Goal: Answer question/provide support

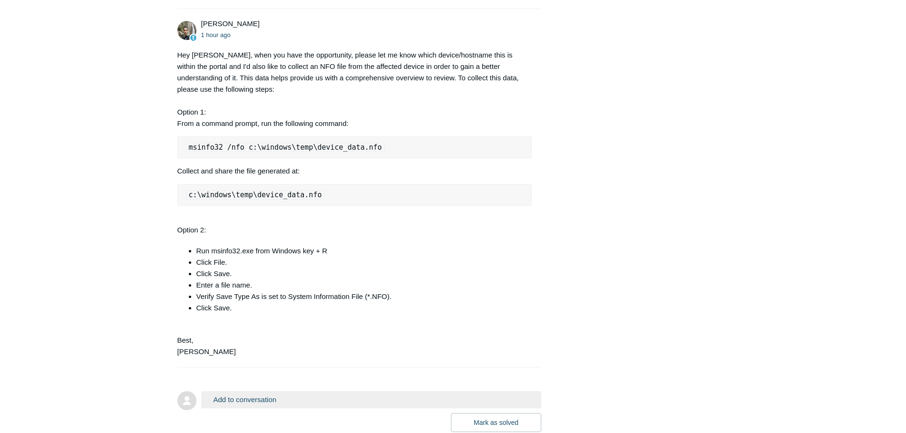
scroll to position [1462, 0]
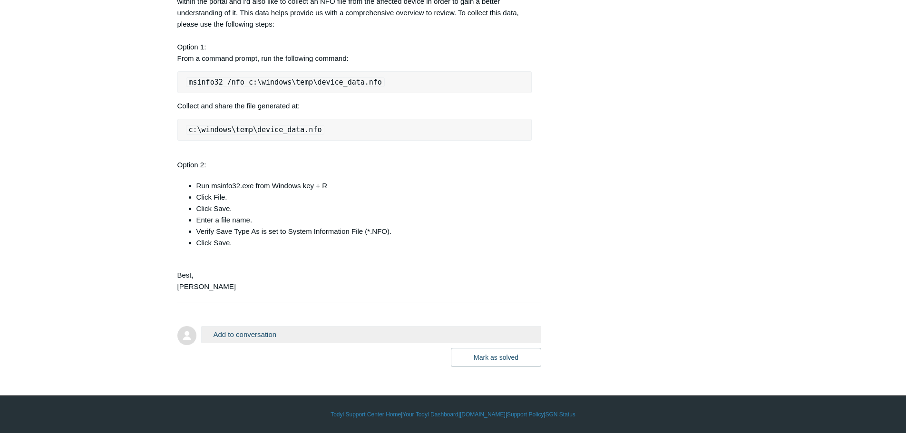
click at [473, 184] on li "Run msinfo32.exe from Windows key + R" at bounding box center [364, 185] width 336 height 11
click at [373, 155] on div "Hey [PERSON_NAME], when you have the opportunity, please let me know which devi…" at bounding box center [354, 138] width 355 height 308
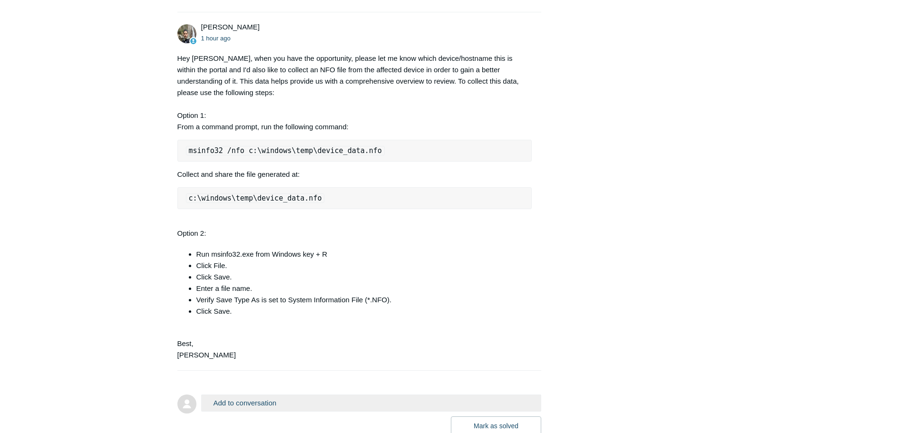
scroll to position [1367, 0]
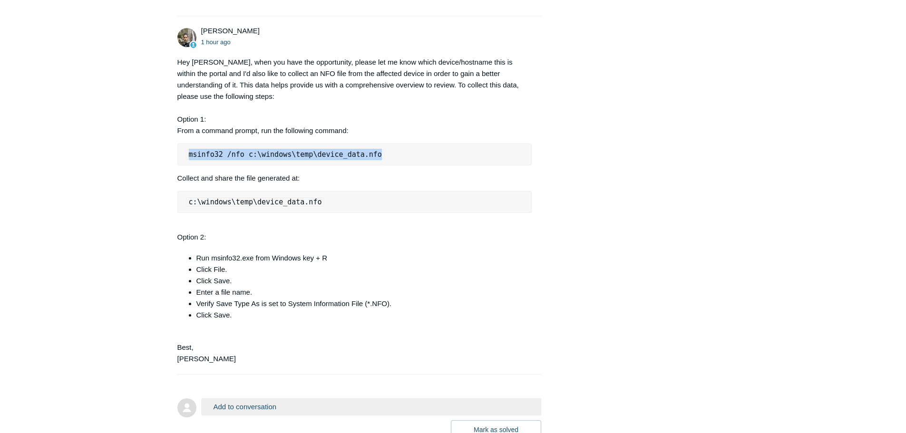
drag, startPoint x: 369, startPoint y: 175, endPoint x: 173, endPoint y: 164, distance: 196.7
click at [417, 165] on pre "msinfo32 /nfo c:\windows\temp\device_data.nfo" at bounding box center [354, 155] width 355 height 22
click at [403, 165] on pre "msinfo32 /nfo c:\windows\temp\device_data.nfo" at bounding box center [354, 155] width 355 height 22
drag, startPoint x: 370, startPoint y: 176, endPoint x: 183, endPoint y: 175, distance: 186.3
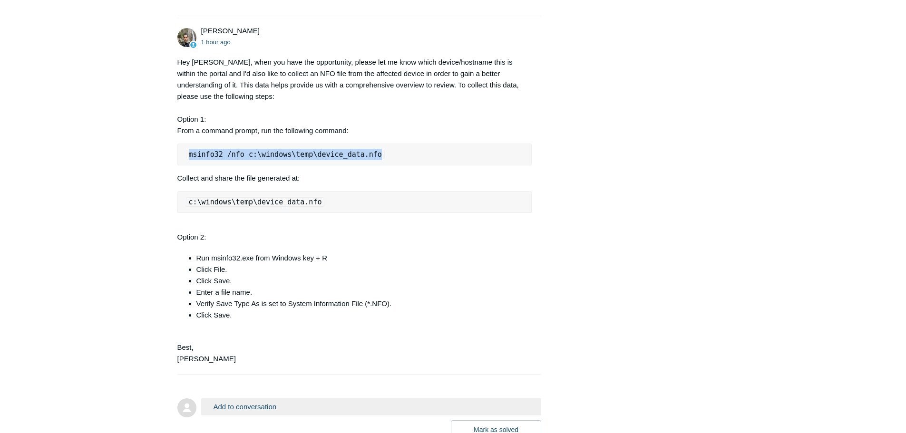
click at [183, 165] on pre "msinfo32 /nfo c:\windows\temp\device_data.nfo" at bounding box center [354, 155] width 355 height 22
copy code "msinfo32 /nfo c:\windows\temp\device_data.nfo"
click at [378, 165] on pre "msinfo32 /nfo c:\windows\temp\device_data.nfo" at bounding box center [354, 155] width 355 height 22
drag, startPoint x: 376, startPoint y: 179, endPoint x: 175, endPoint y: 177, distance: 201.6
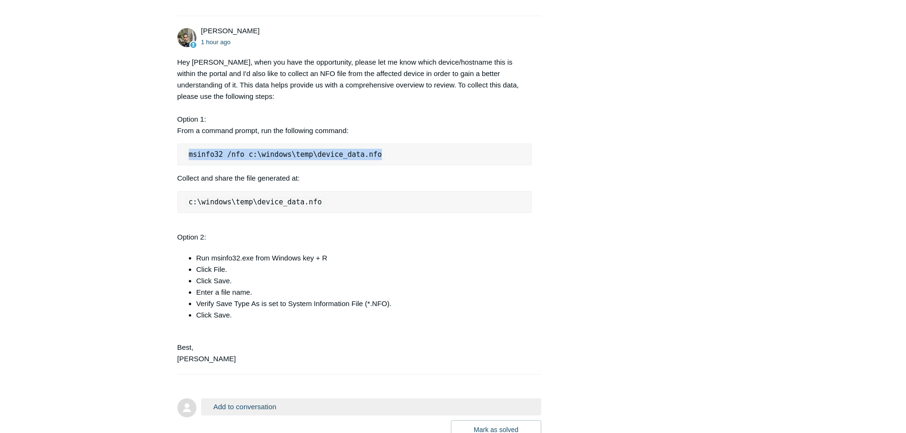
copy code "msinfo32 /nfo c:\windows\temp\device_data.nfo"
click at [394, 165] on pre "msinfo32 /nfo c:\windows\temp\device_data.nfo" at bounding box center [354, 155] width 355 height 22
drag, startPoint x: 376, startPoint y: 175, endPoint x: 175, endPoint y: 166, distance: 200.3
copy code "msinfo32 /nfo c:\windows\temp\device_data.nfo"
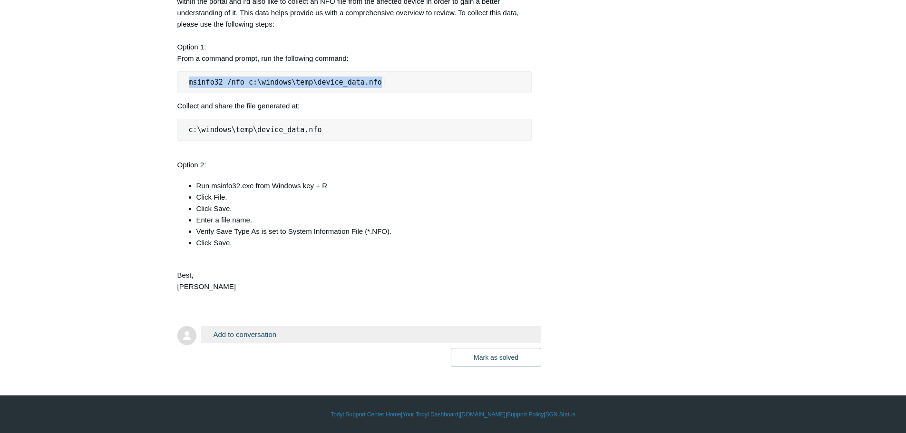
scroll to position [1462, 0]
drag, startPoint x: 482, startPoint y: 127, endPoint x: 494, endPoint y: 114, distance: 17.8
click at [483, 127] on pre "c:\windows\temp\device_data.nfo" at bounding box center [354, 130] width 355 height 22
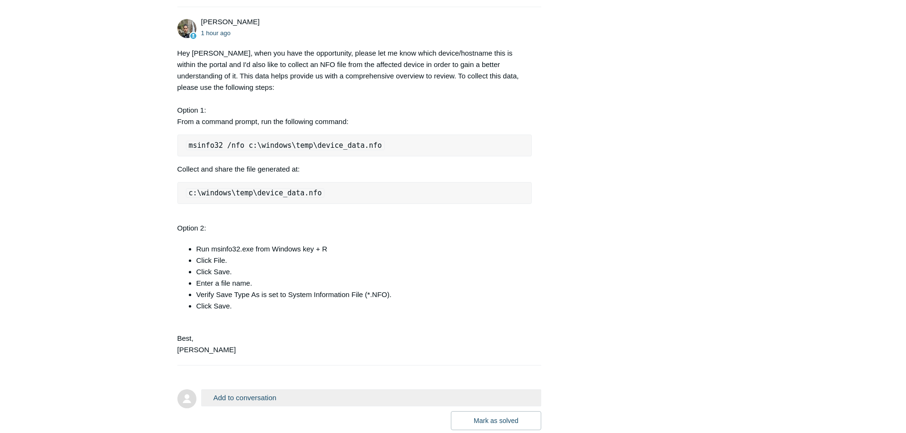
scroll to position [1367, 0]
